Goal: Task Accomplishment & Management: Manage account settings

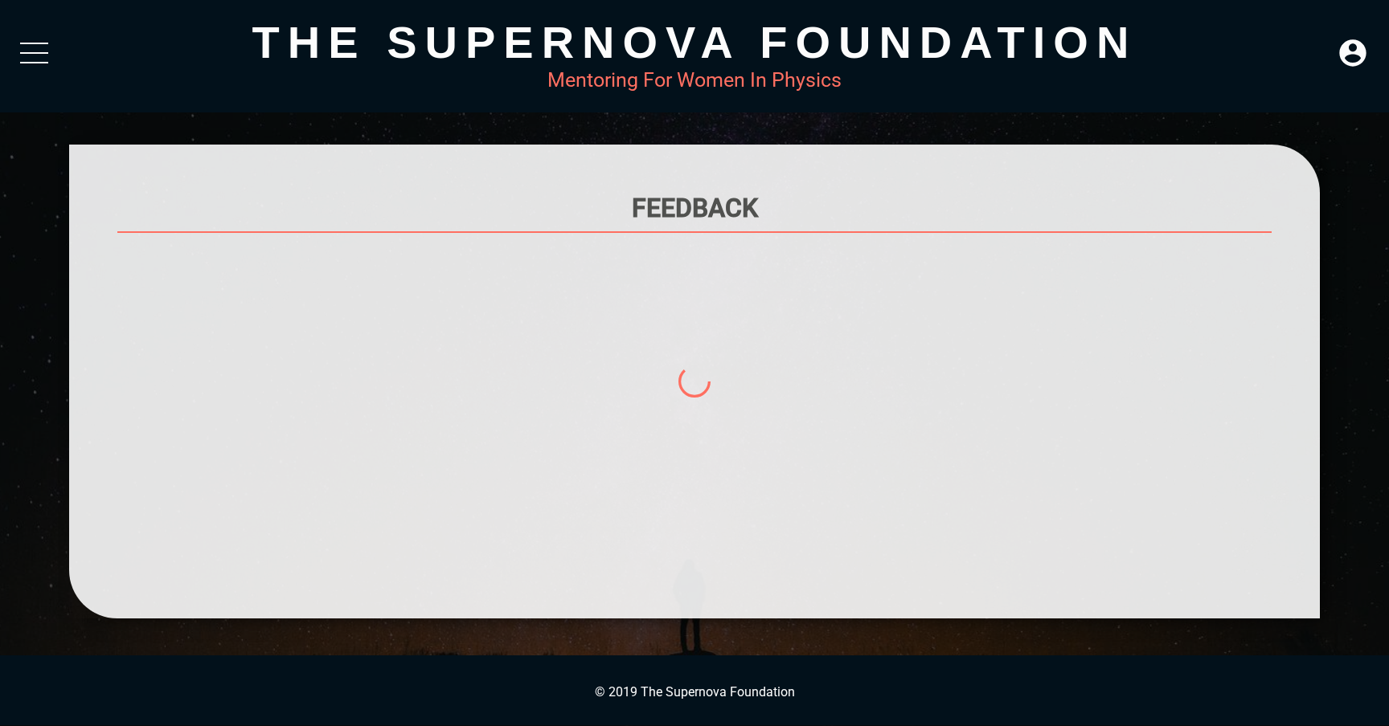
click at [36, 55] on div at bounding box center [34, 57] width 28 height 29
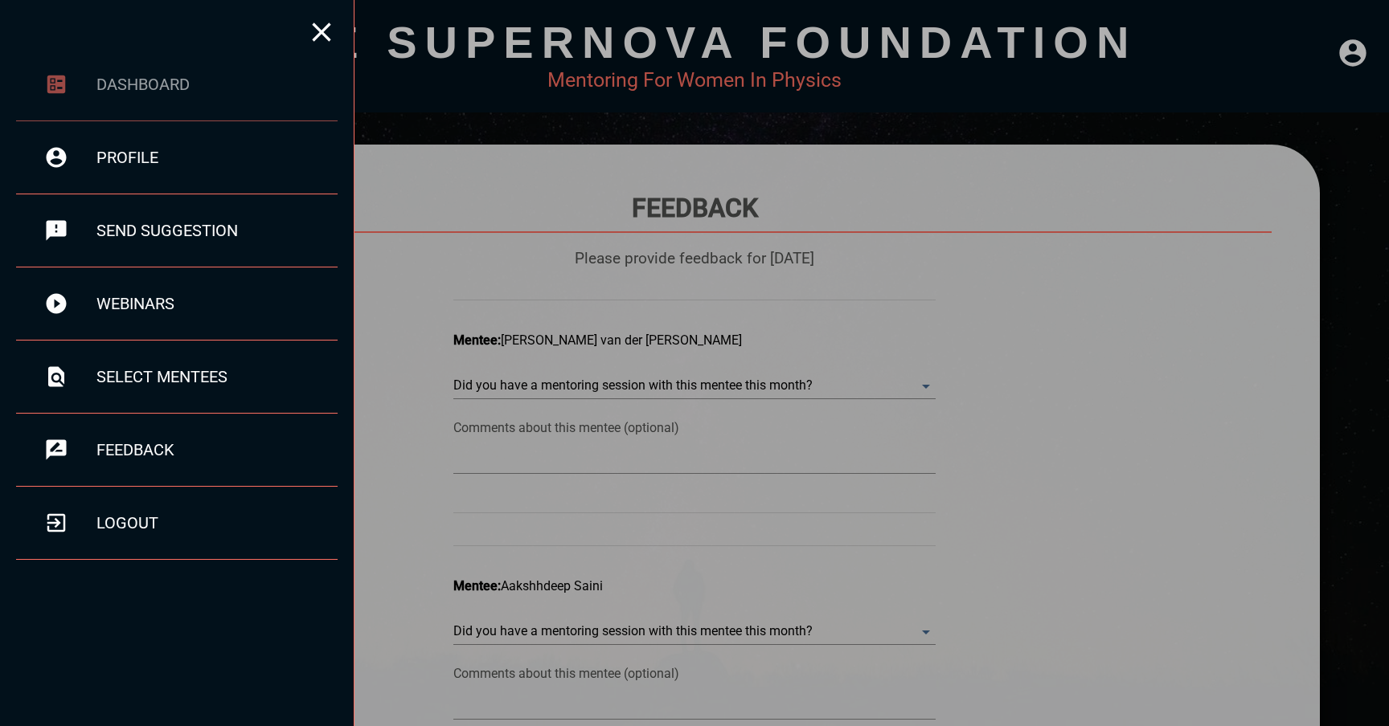
click at [137, 96] on div "dashboard" at bounding box center [176, 84] width 321 height 73
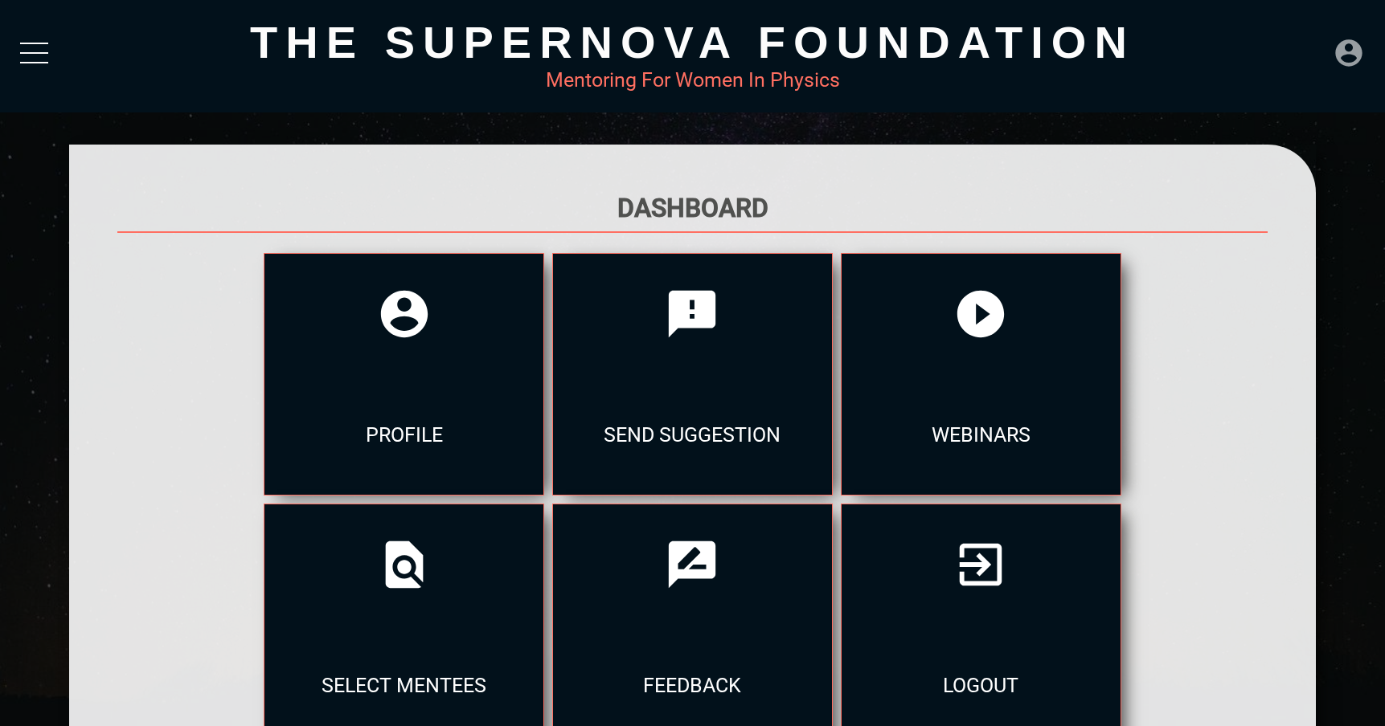
click at [1351, 53] on icon at bounding box center [1348, 52] width 27 height 27
click at [1320, 56] on div "LOGOUT" at bounding box center [1315, 47] width 92 height 31
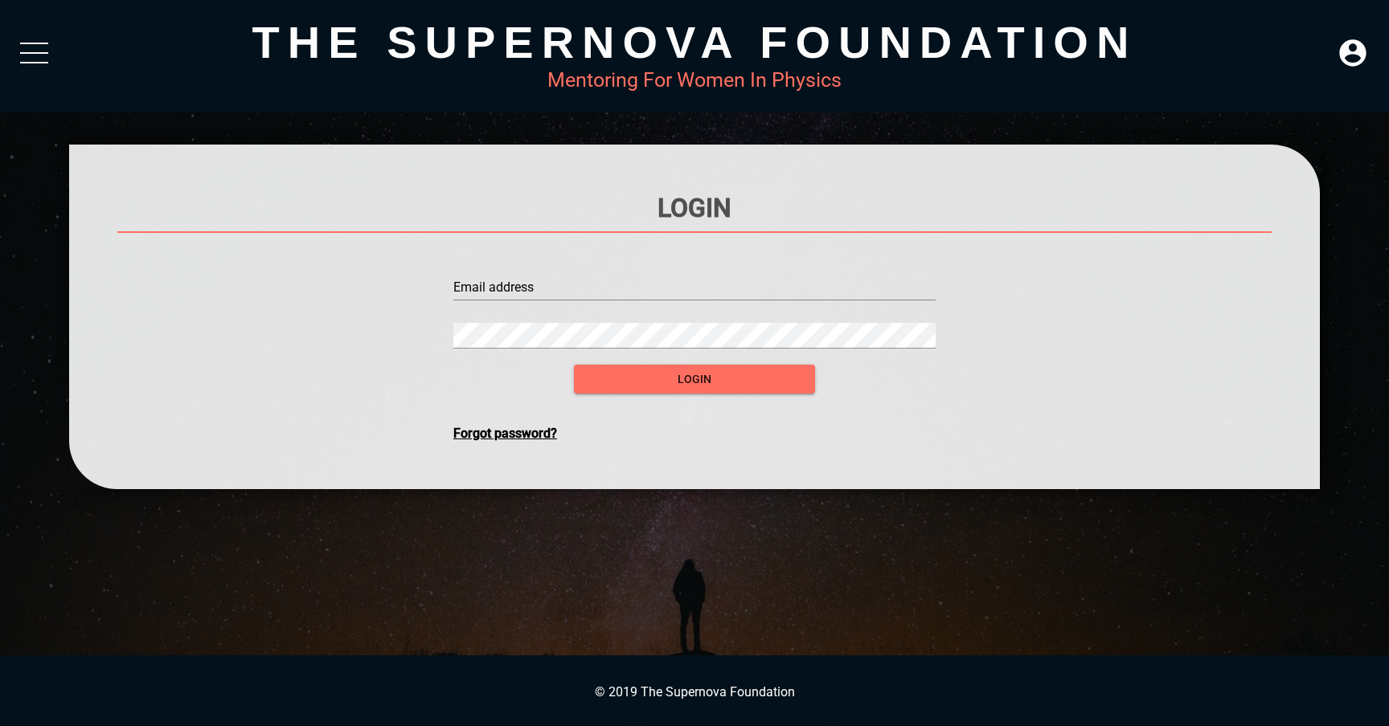
click at [29, 49] on div at bounding box center [34, 57] width 28 height 29
